Goal: Transaction & Acquisition: Obtain resource

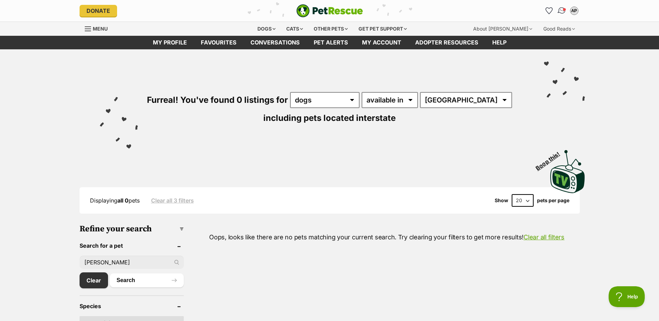
click at [561, 12] on img "Conversations" at bounding box center [561, 10] width 9 height 9
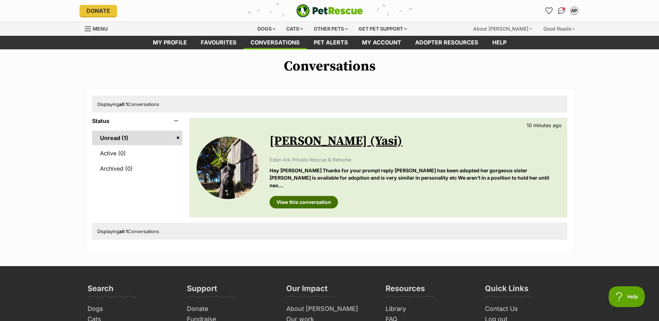
click at [318, 196] on link "View this conversation" at bounding box center [304, 202] width 68 height 13
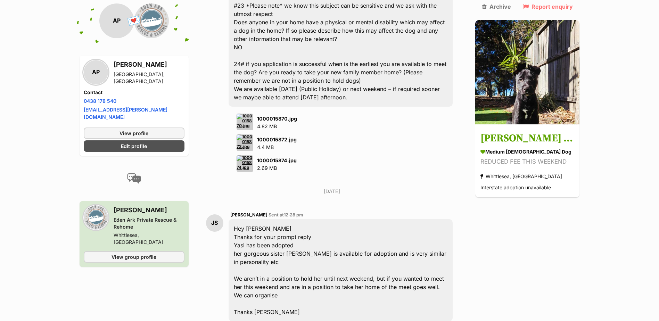
scroll to position [2896, 0]
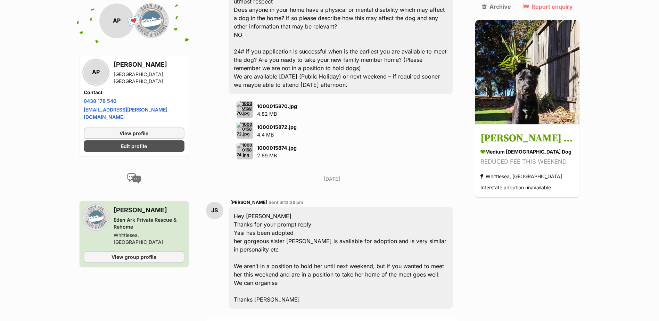
type textarea "Thanks for getting back to me [PERSON_NAME], I will check with my husband if we…"
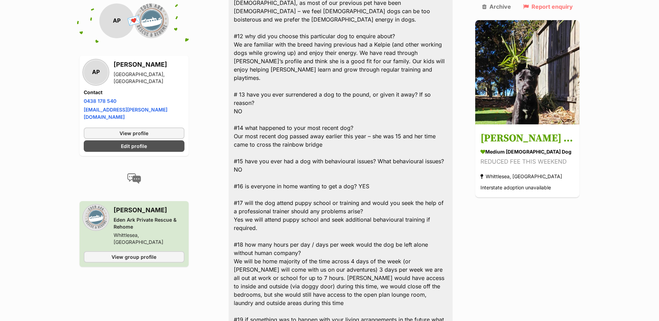
scroll to position [2235, 0]
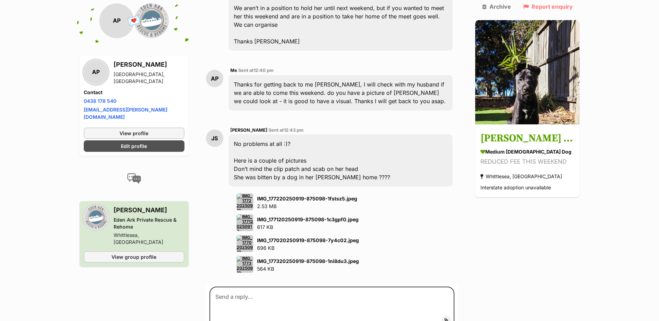
scroll to position [3141, 0]
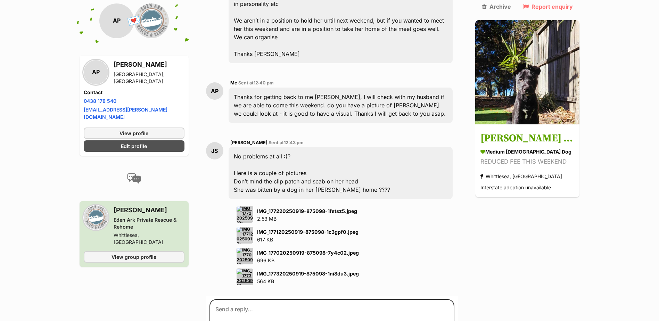
click at [251, 206] on img at bounding box center [245, 214] width 17 height 17
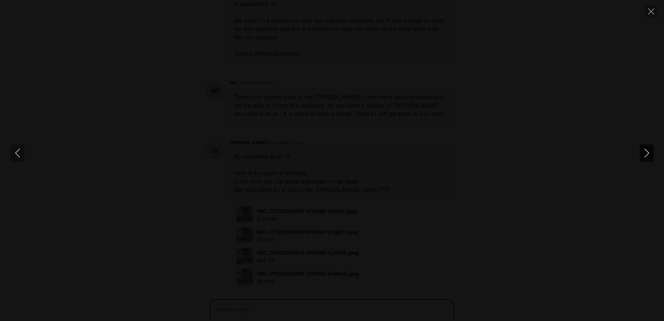
click at [646, 155] on icon "Next" at bounding box center [647, 153] width 9 height 9
click at [18, 153] on icon "Previous" at bounding box center [17, 153] width 9 height 9
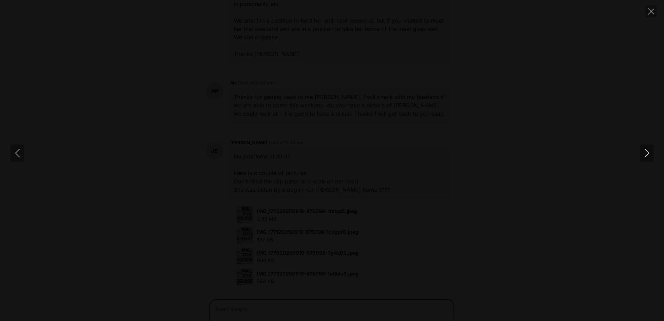
click at [345, 161] on img at bounding box center [331, 161] width 69 height 0
click at [17, 154] on icon "Previous" at bounding box center [17, 153] width 9 height 9
click at [18, 154] on icon "Previous" at bounding box center [17, 153] width 9 height 9
click at [648, 11] on icon "Close" at bounding box center [651, 11] width 6 height 6
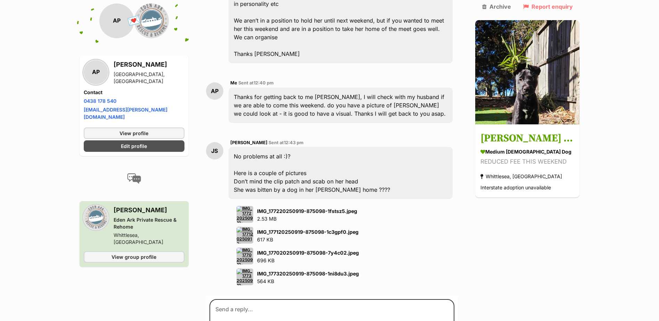
click at [246, 248] on img at bounding box center [245, 256] width 17 height 17
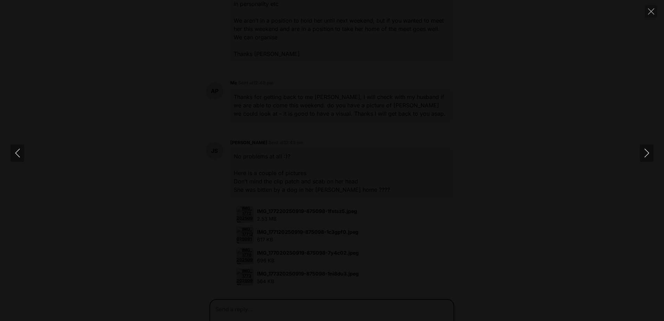
click at [322, 161] on img at bounding box center [331, 161] width 69 height 0
drag, startPoint x: 333, startPoint y: 112, endPoint x: 333, endPoint y: 206, distance: 93.5
click at [333, 252] on img at bounding box center [332, 252] width 69 height 0
drag, startPoint x: 334, startPoint y: 145, endPoint x: 286, endPoint y: 150, distance: 48.2
click at [286, 259] on img at bounding box center [284, 259] width 69 height 0
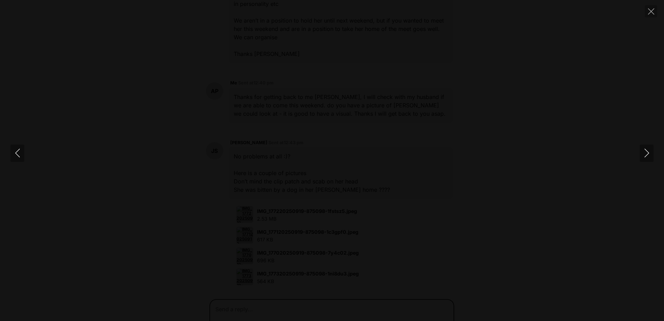
drag, startPoint x: 352, startPoint y: 135, endPoint x: 342, endPoint y: 126, distance: 13.5
click at [310, 250] on img at bounding box center [274, 250] width 69 height 0
click at [652, 11] on icon "Close" at bounding box center [651, 11] width 6 height 6
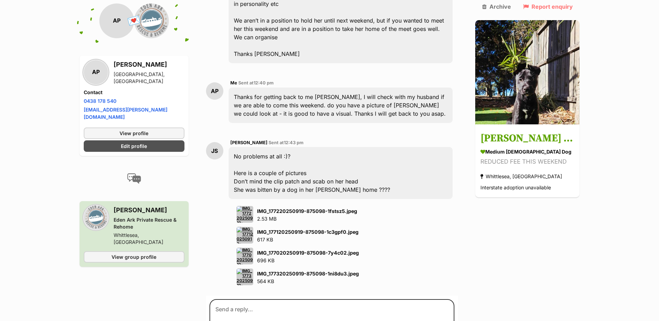
click at [249, 206] on img at bounding box center [245, 214] width 17 height 17
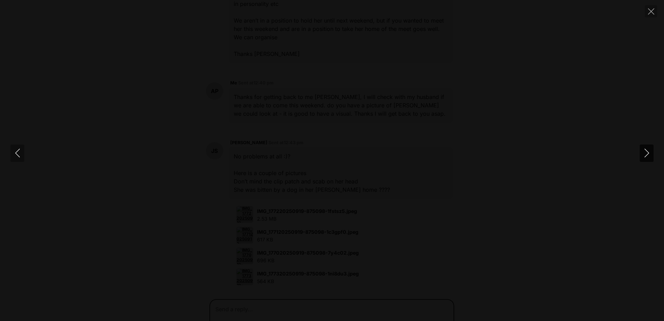
click at [650, 152] on icon "Next" at bounding box center [647, 153] width 9 height 9
click at [332, 161] on img at bounding box center [331, 161] width 69 height 0
drag, startPoint x: 314, startPoint y: 86, endPoint x: 349, endPoint y: 225, distance: 143.3
click at [358, 311] on img at bounding box center [375, 311] width 69 height 0
click at [359, 317] on img at bounding box center [379, 317] width 69 height 0
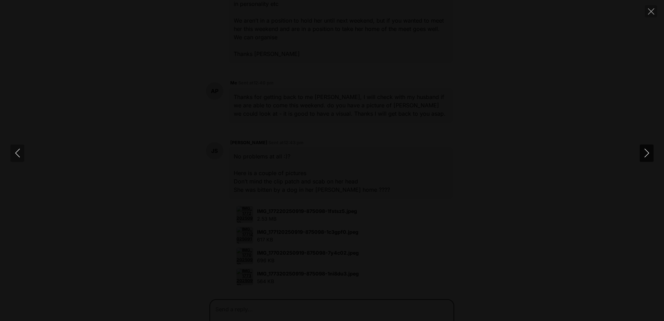
click at [648, 153] on icon "Next" at bounding box center [647, 153] width 9 height 9
click at [649, 13] on icon "Close" at bounding box center [651, 11] width 6 height 6
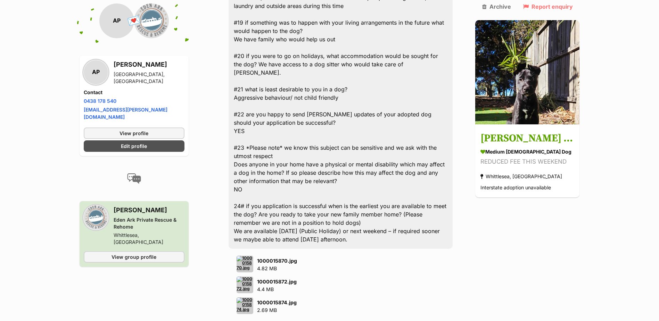
scroll to position [2690, 0]
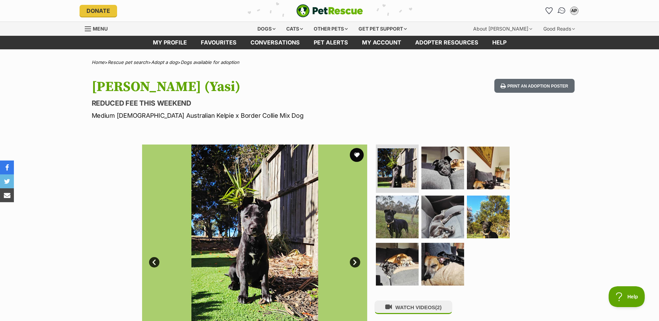
click at [558, 11] on img "Conversations" at bounding box center [561, 10] width 9 height 9
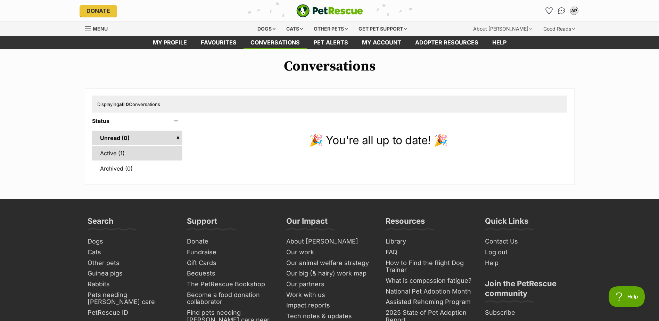
click at [125, 151] on link "Active (1)" at bounding box center [137, 153] width 91 height 15
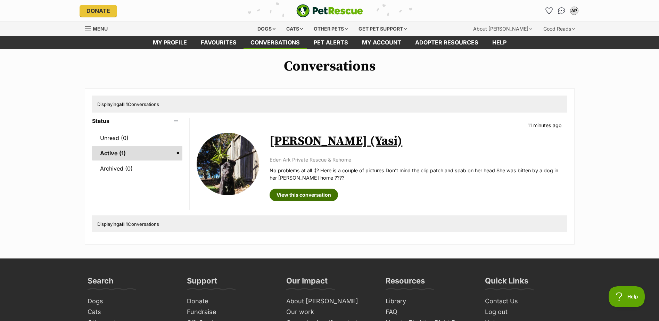
click at [310, 195] on link "View this conversation" at bounding box center [304, 195] width 68 height 13
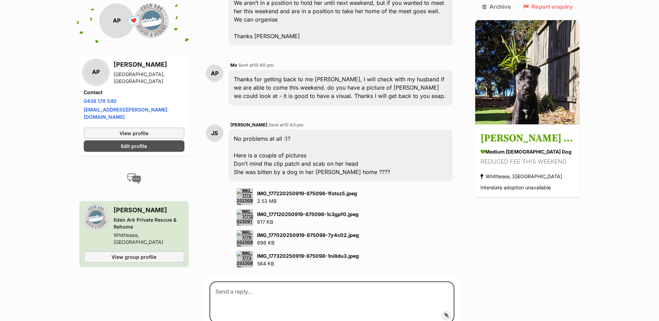
scroll to position [3093, 0]
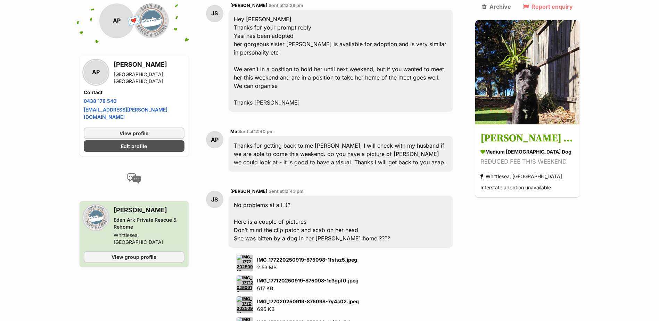
click at [247, 255] on img at bounding box center [245, 263] width 17 height 17
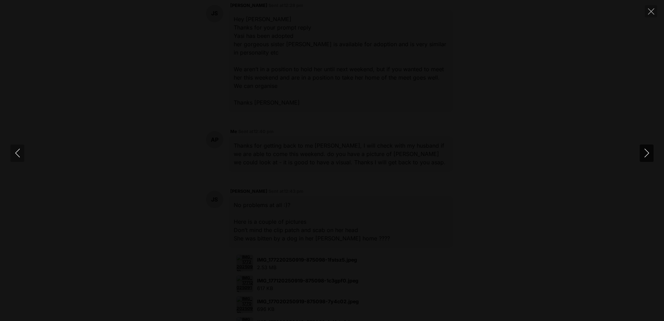
click at [646, 154] on icon "Next" at bounding box center [647, 153] width 9 height 9
click at [19, 154] on icon "Previous" at bounding box center [17, 153] width 9 height 9
click at [297, 161] on img at bounding box center [331, 161] width 69 height 0
drag, startPoint x: 432, startPoint y: 230, endPoint x: 422, endPoint y: 122, distance: 107.8
click at [358, 58] on img at bounding box center [322, 58] width 69 height 0
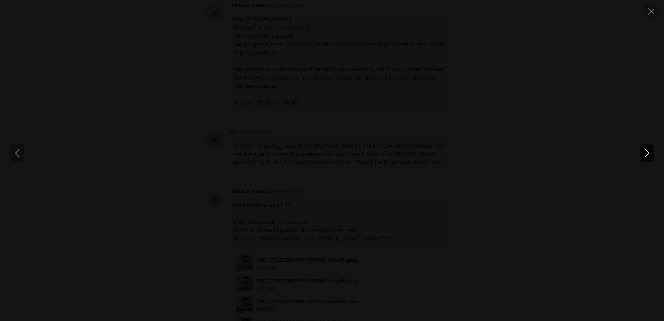
click at [643, 155] on icon "Next" at bounding box center [647, 153] width 9 height 9
click at [342, 161] on img at bounding box center [331, 161] width 69 height 0
drag, startPoint x: 333, startPoint y: 121, endPoint x: 353, endPoint y: 226, distance: 106.7
click at [353, 264] on img at bounding box center [352, 264] width 69 height 0
click at [645, 152] on icon "Next" at bounding box center [647, 153] width 9 height 9
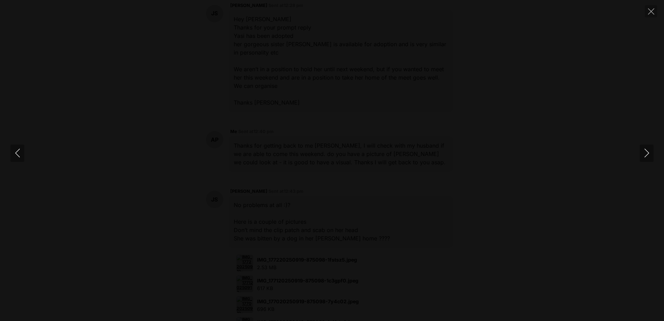
click at [343, 161] on img at bounding box center [331, 161] width 69 height 0
drag, startPoint x: 423, startPoint y: 140, endPoint x: 424, endPoint y: 195, distance: 54.9
click at [369, 230] on img at bounding box center [333, 230] width 69 height 0
click at [652, 8] on icon "Close" at bounding box center [651, 11] width 6 height 6
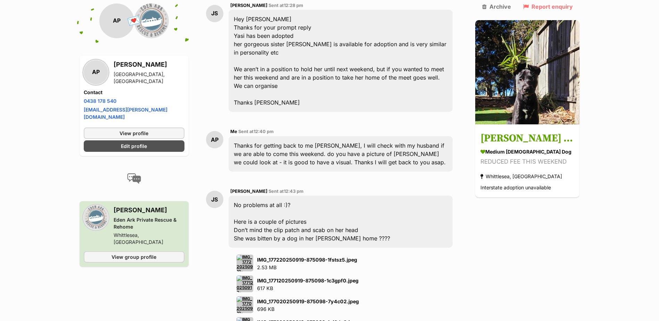
click at [240, 276] on img at bounding box center [245, 284] width 17 height 17
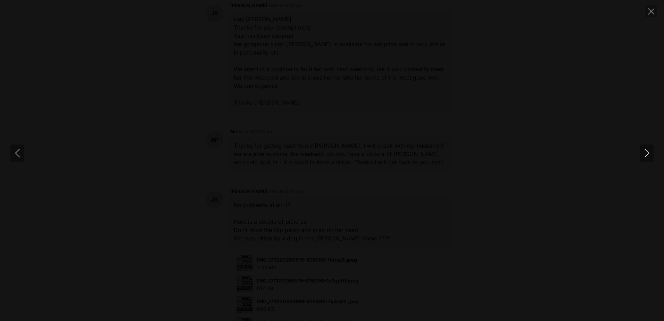
click at [343, 161] on img at bounding box center [331, 161] width 69 height 0
drag, startPoint x: 327, startPoint y: 119, endPoint x: 357, endPoint y: 251, distance: 135.0
click at [357, 292] on img at bounding box center [361, 292] width 69 height 0
click at [19, 153] on icon "Previous" at bounding box center [17, 153] width 9 height 9
click at [315, 161] on img at bounding box center [331, 161] width 69 height 0
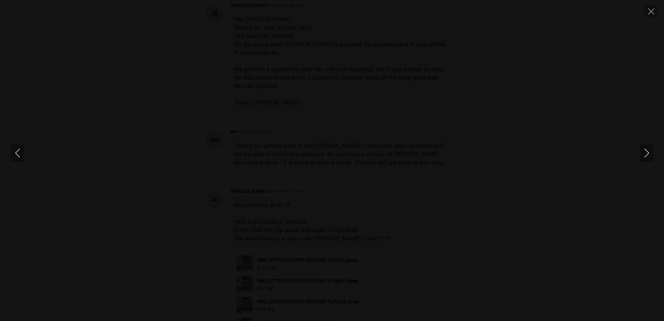
drag, startPoint x: 341, startPoint y: 247, endPoint x: 316, endPoint y: 137, distance: 112.1
click at [316, 63] on img at bounding box center [309, 63] width 69 height 0
drag, startPoint x: 330, startPoint y: 172, endPoint x: 336, endPoint y: 134, distance: 37.9
click at [336, 14] on img at bounding box center [313, 14] width 69 height 0
click at [647, 153] on icon "Next" at bounding box center [647, 153] width 9 height 9
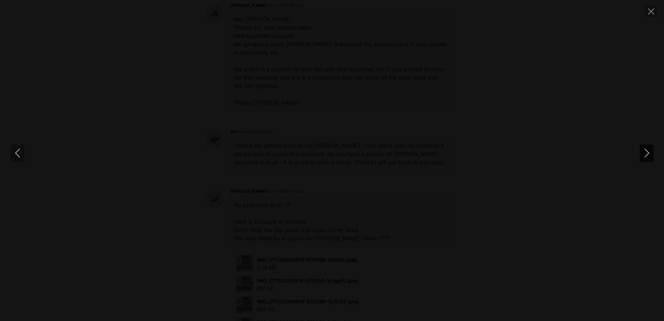
click at [647, 153] on icon "Next" at bounding box center [647, 153] width 9 height 9
click at [647, 154] on icon "Next" at bounding box center [647, 153] width 9 height 9
click at [648, 11] on icon "Close" at bounding box center [651, 11] width 6 height 6
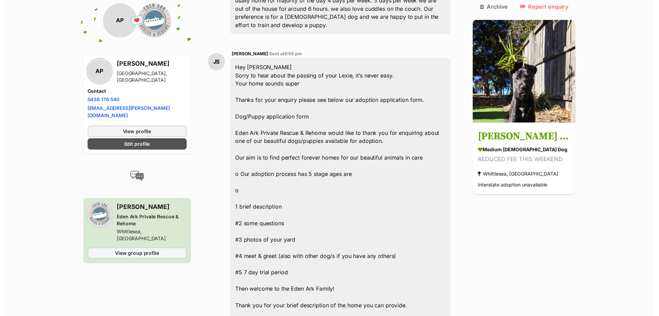
scroll to position [0, 0]
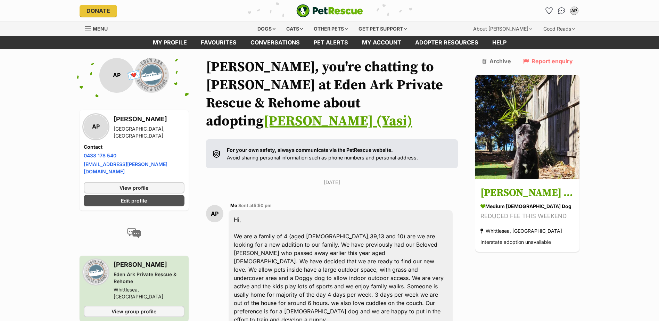
click at [109, 25] on link "Menu" at bounding box center [99, 28] width 28 height 13
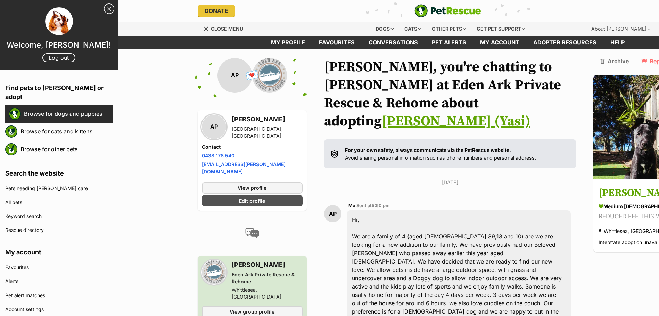
click at [58, 107] on link "Browse for dogs and puppies" at bounding box center [68, 113] width 89 height 15
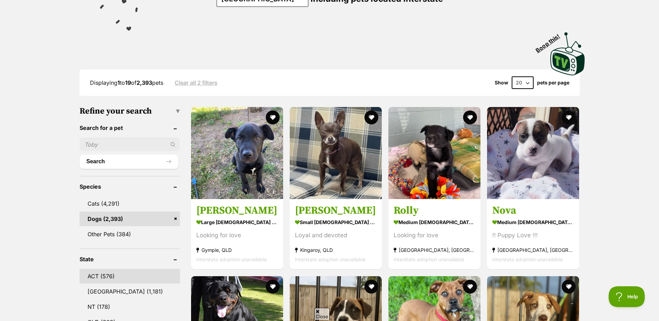
scroll to position [243, 0]
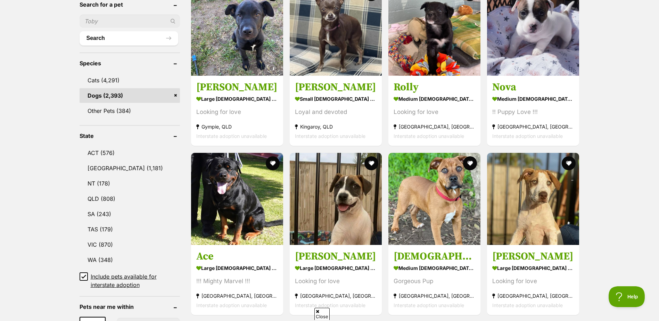
click at [85, 276] on icon at bounding box center [83, 276] width 5 height 5
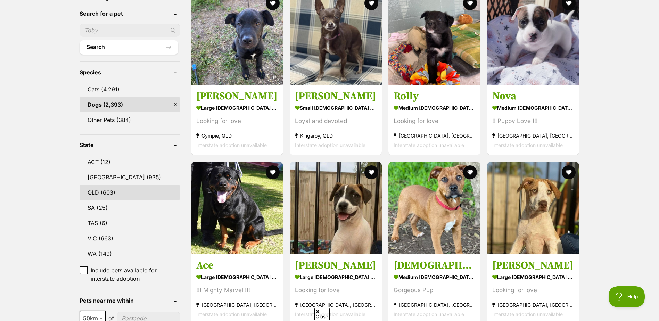
scroll to position [278, 0]
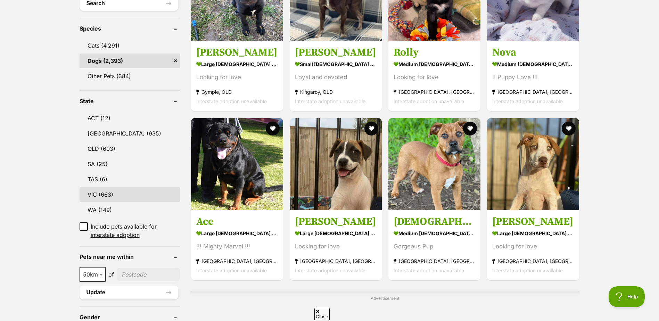
click at [99, 187] on link "VIC (663)" at bounding box center [130, 194] width 100 height 15
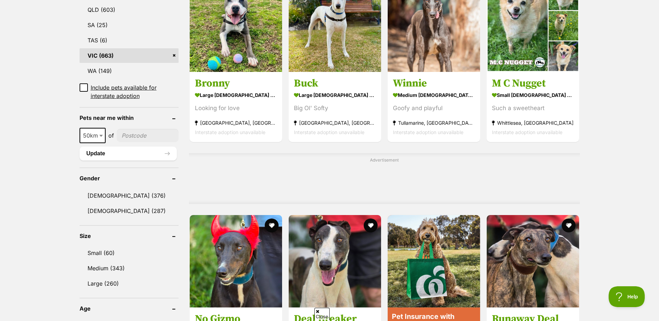
scroll to position [521, 0]
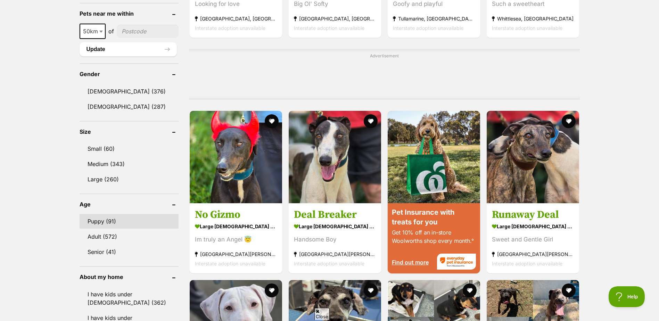
click at [104, 214] on link "Puppy (91)" at bounding box center [129, 221] width 99 height 15
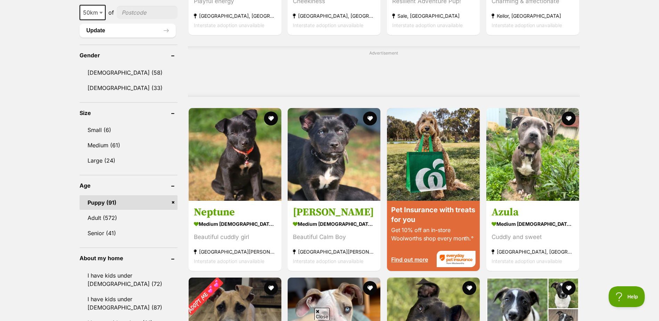
scroll to position [486, 0]
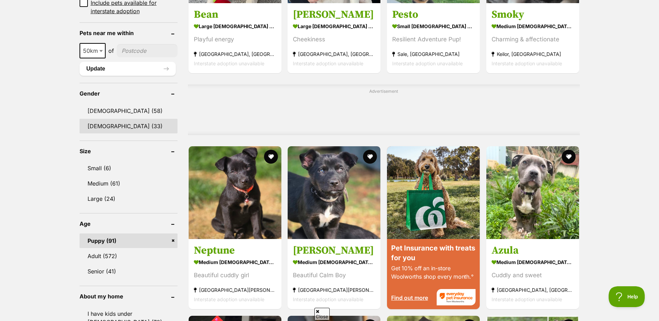
click at [109, 119] on link "[DEMOGRAPHIC_DATA] (33)" at bounding box center [129, 126] width 98 height 15
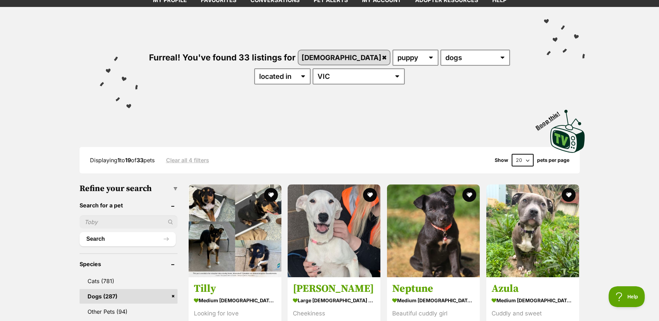
scroll to position [104, 0]
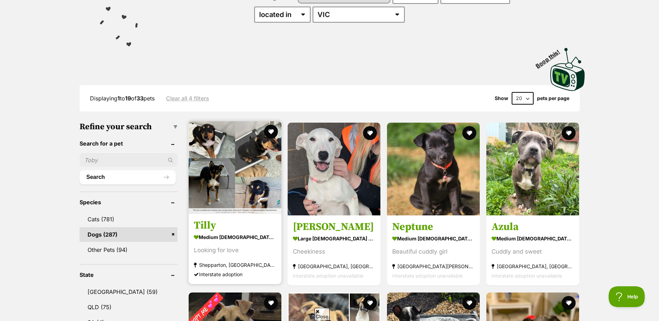
click at [210, 224] on h3 "Tilly" at bounding box center [235, 225] width 82 height 13
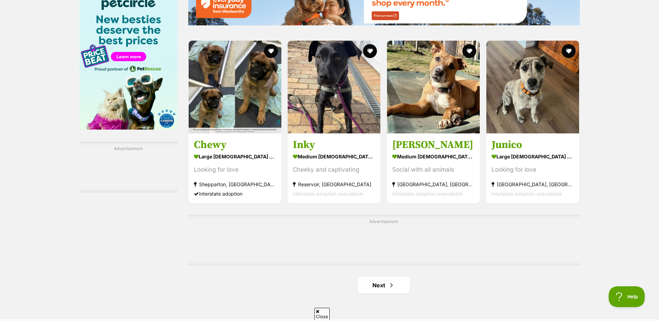
scroll to position [1077, 0]
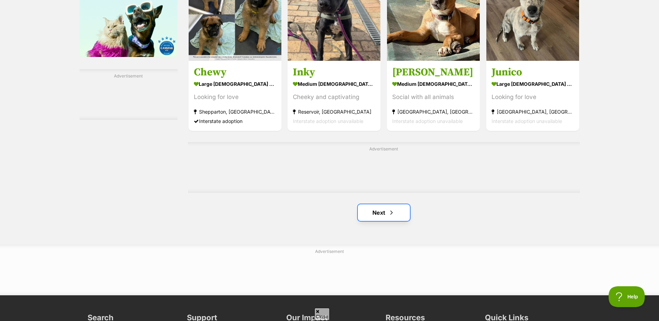
click at [390, 215] on span "Next page" at bounding box center [391, 212] width 7 height 8
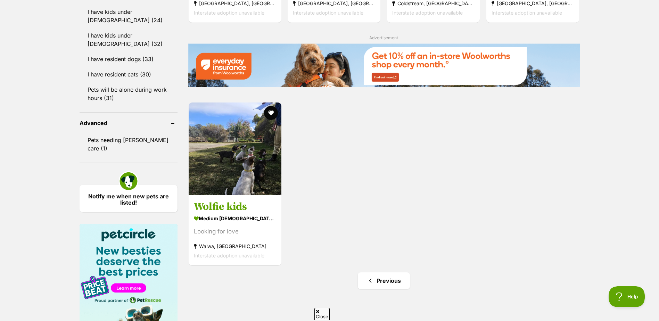
scroll to position [834, 0]
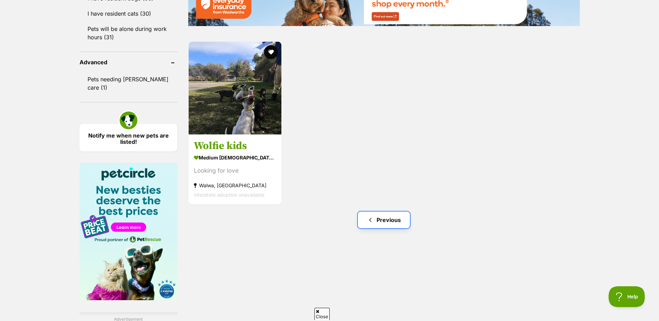
click at [377, 218] on link "Previous" at bounding box center [384, 220] width 52 height 17
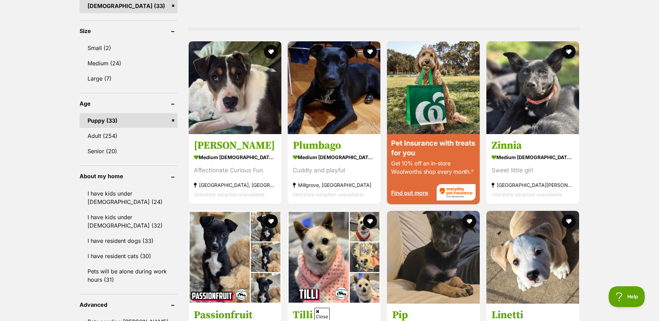
scroll to position [591, 0]
